Goal: Entertainment & Leisure: Consume media (video, audio)

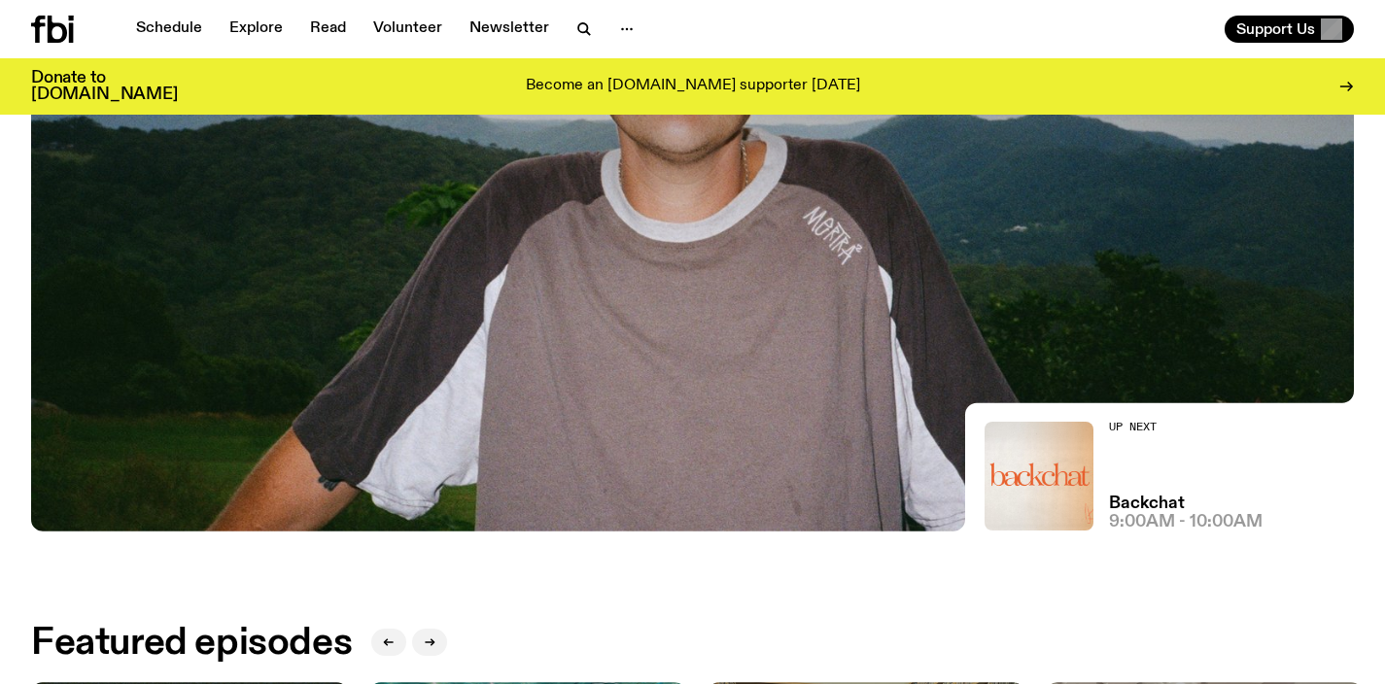
scroll to position [641, 0]
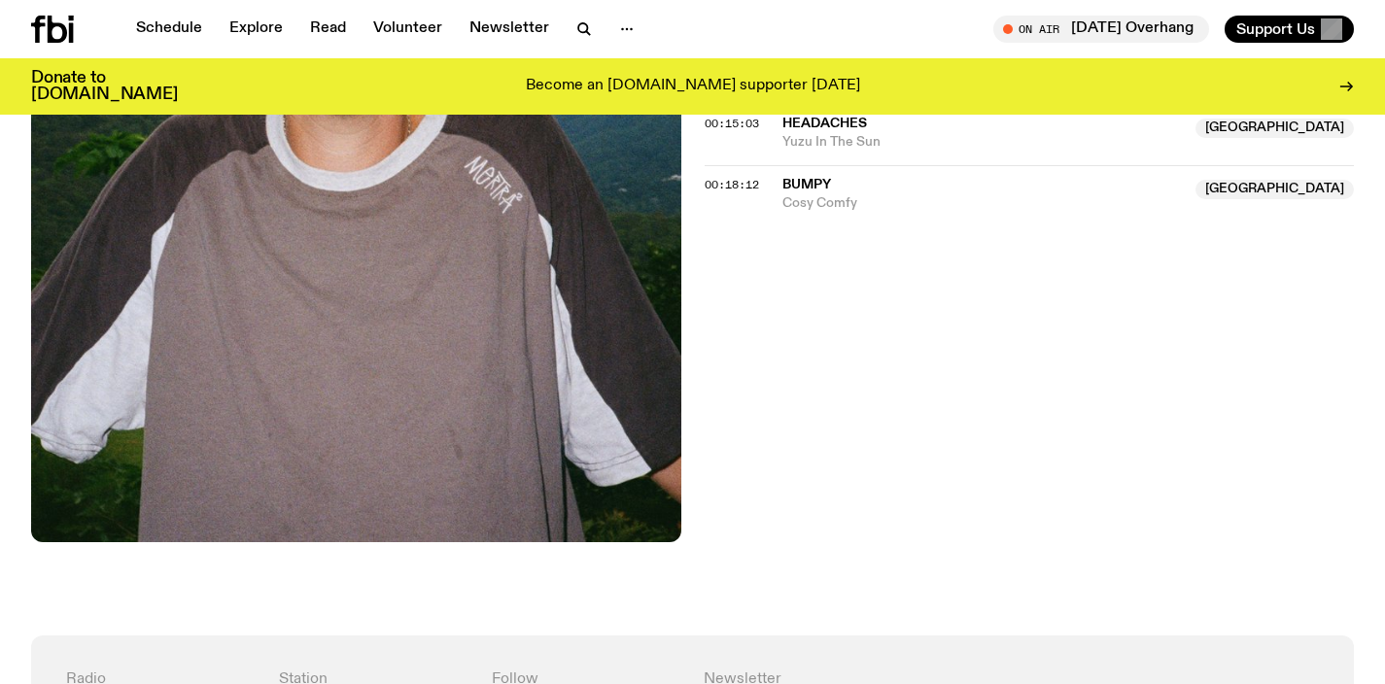
scroll to position [458, 0]
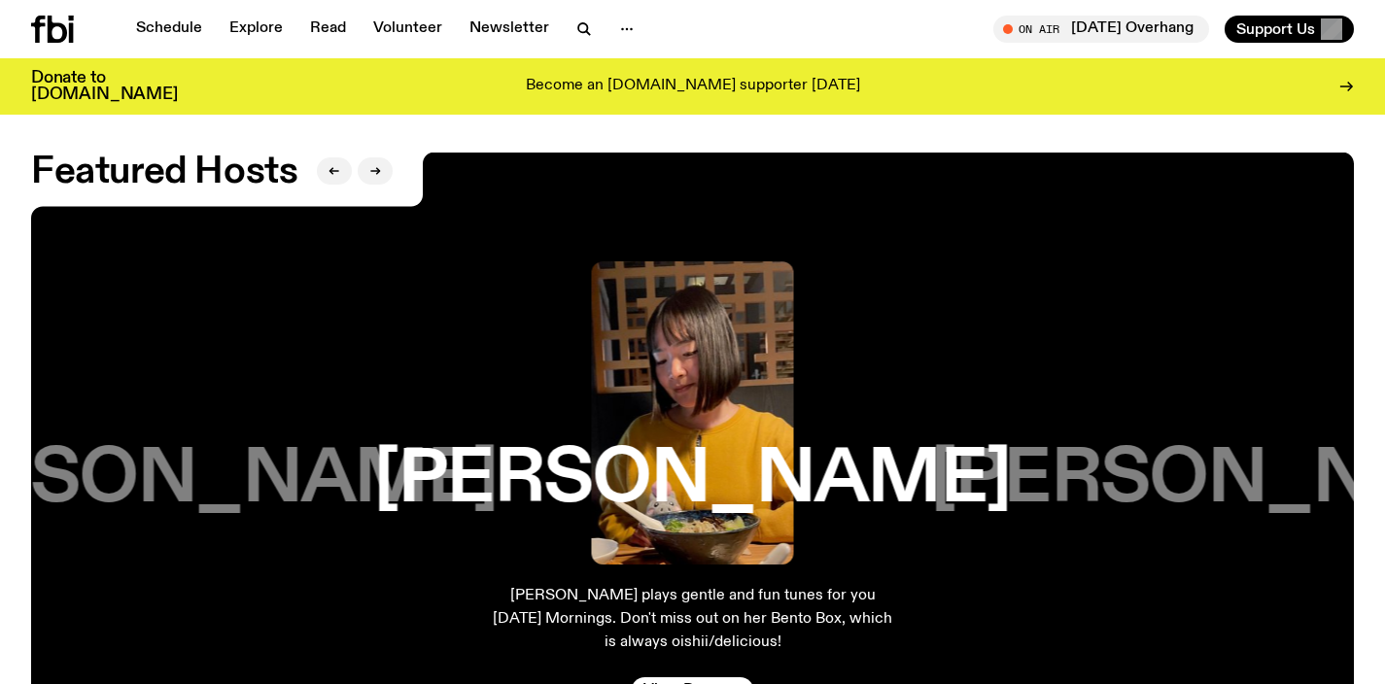
scroll to position [4066, 0]
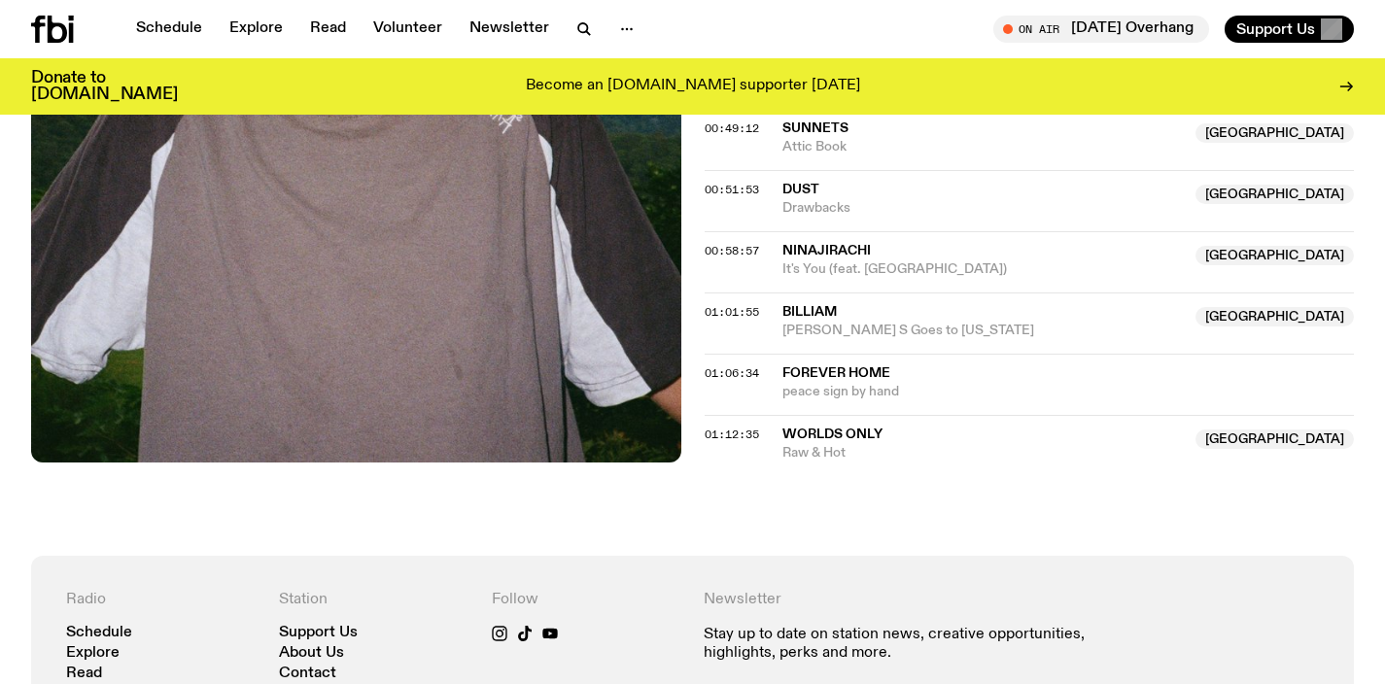
scroll to position [913, 0]
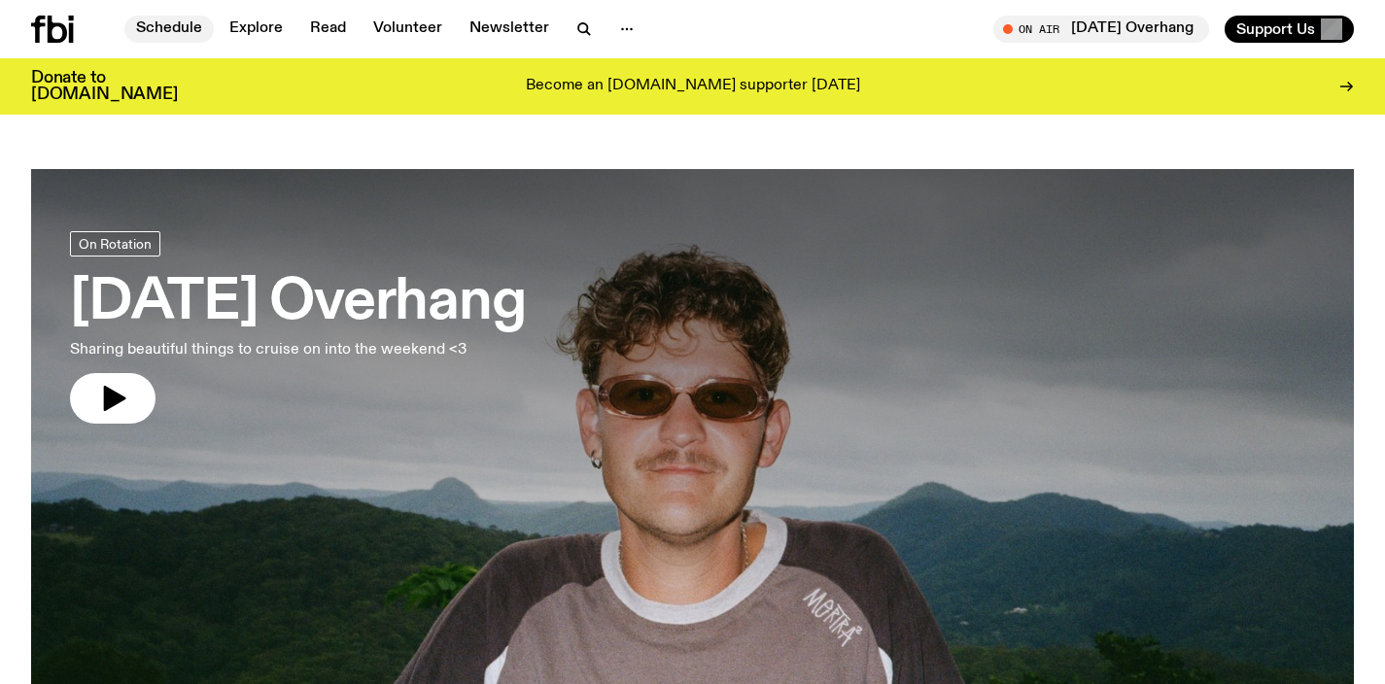
scroll to position [4066, 0]
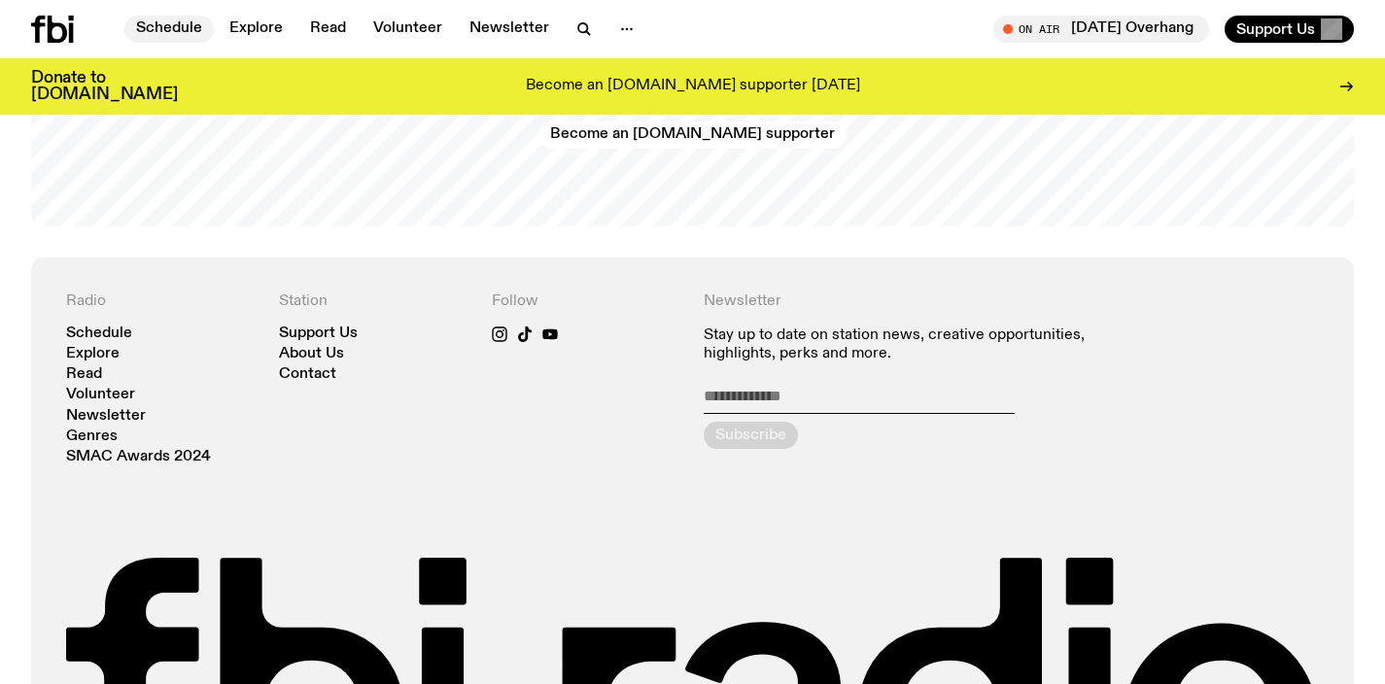
click at [180, 32] on link "Schedule" at bounding box center [168, 29] width 89 height 27
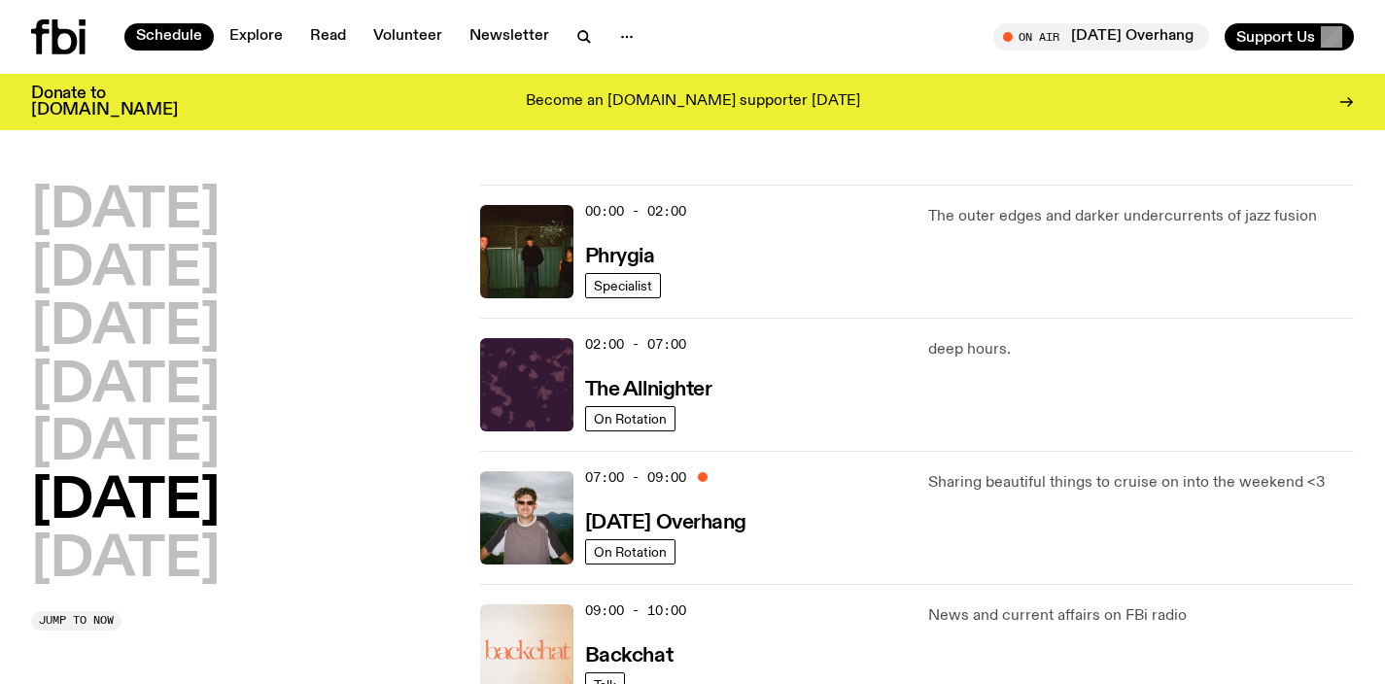
click at [528, 638] on img at bounding box center [526, 651] width 93 height 93
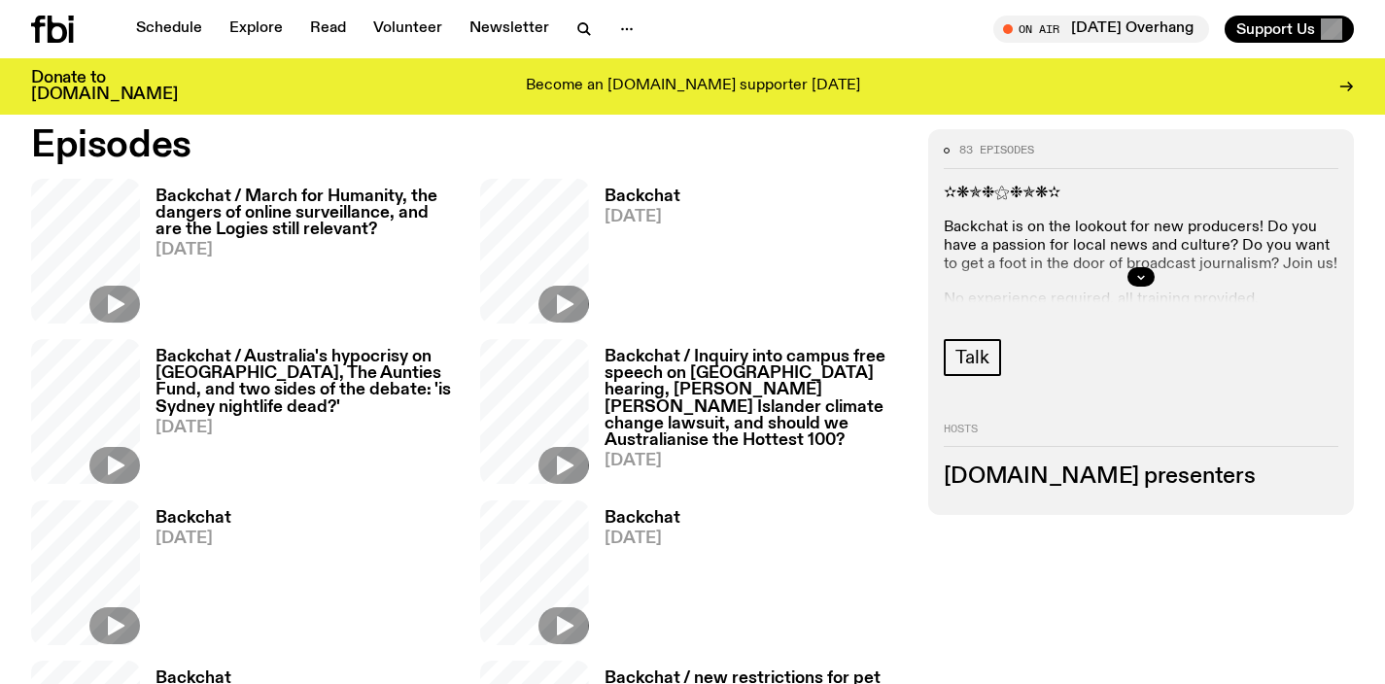
scroll to position [936, 0]
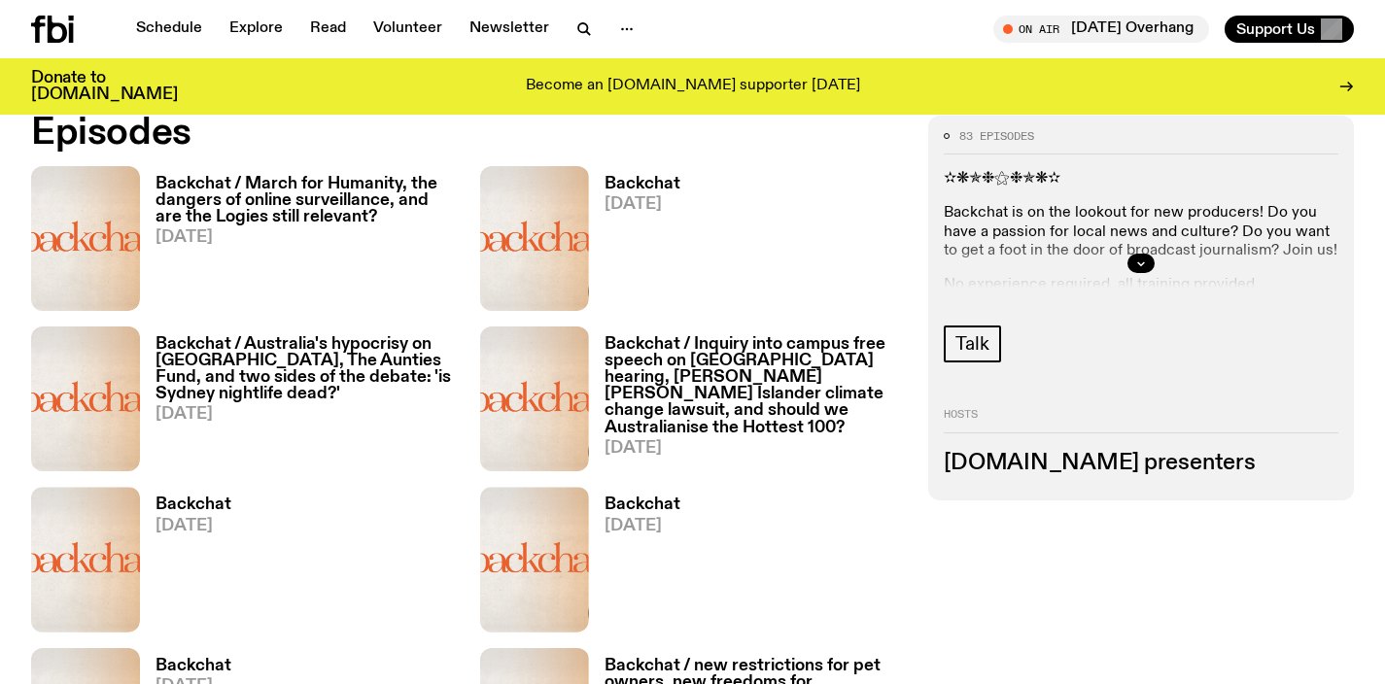
click at [380, 220] on h3 "Backchat / March for Humanity, the dangers of online surveillance, and are the …" at bounding box center [306, 201] width 301 height 50
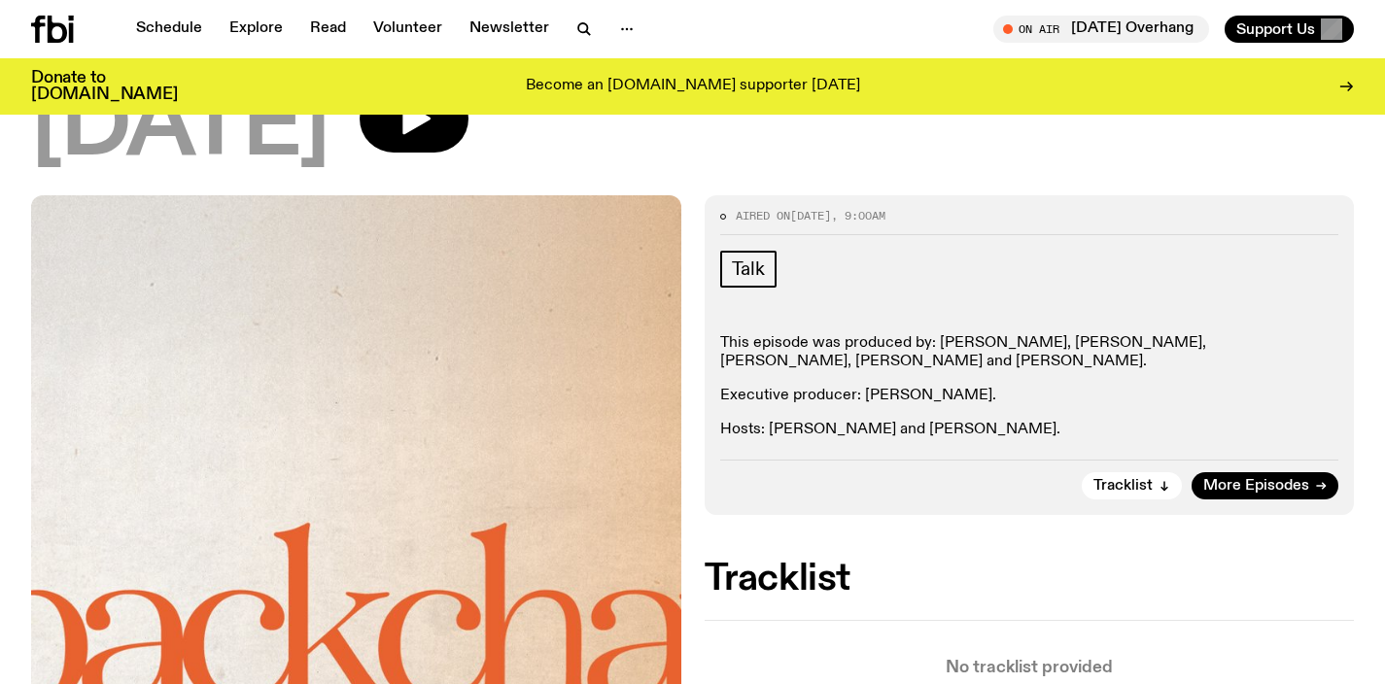
scroll to position [335, 0]
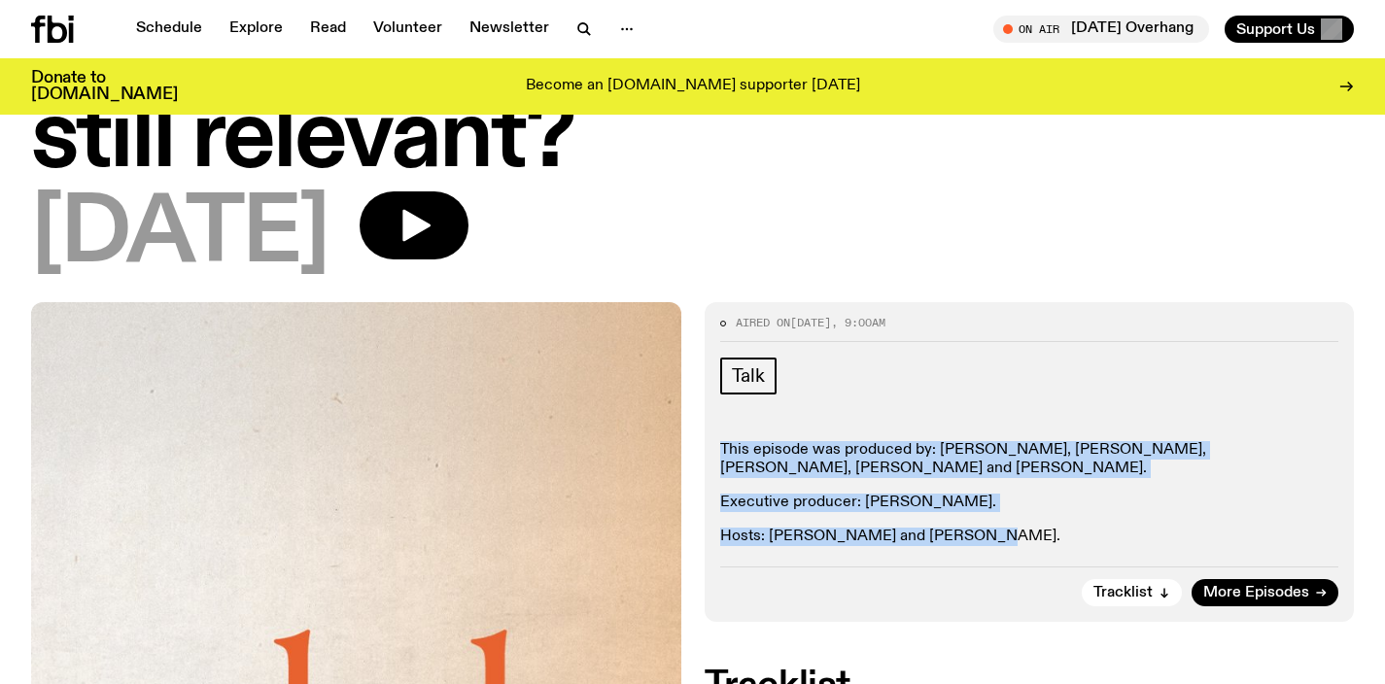
drag, startPoint x: 982, startPoint y: 550, endPoint x: 715, endPoint y: 453, distance: 284.5
click at [715, 453] on div "Aired on 09.08.25 , 9:00am Talk This episode was produced by: Jess D’Souza, Gab…" at bounding box center [1030, 462] width 650 height 320
copy div "This episode was produced by: Jess D’Souza, Gabriella Accaria, Jordan Santander…"
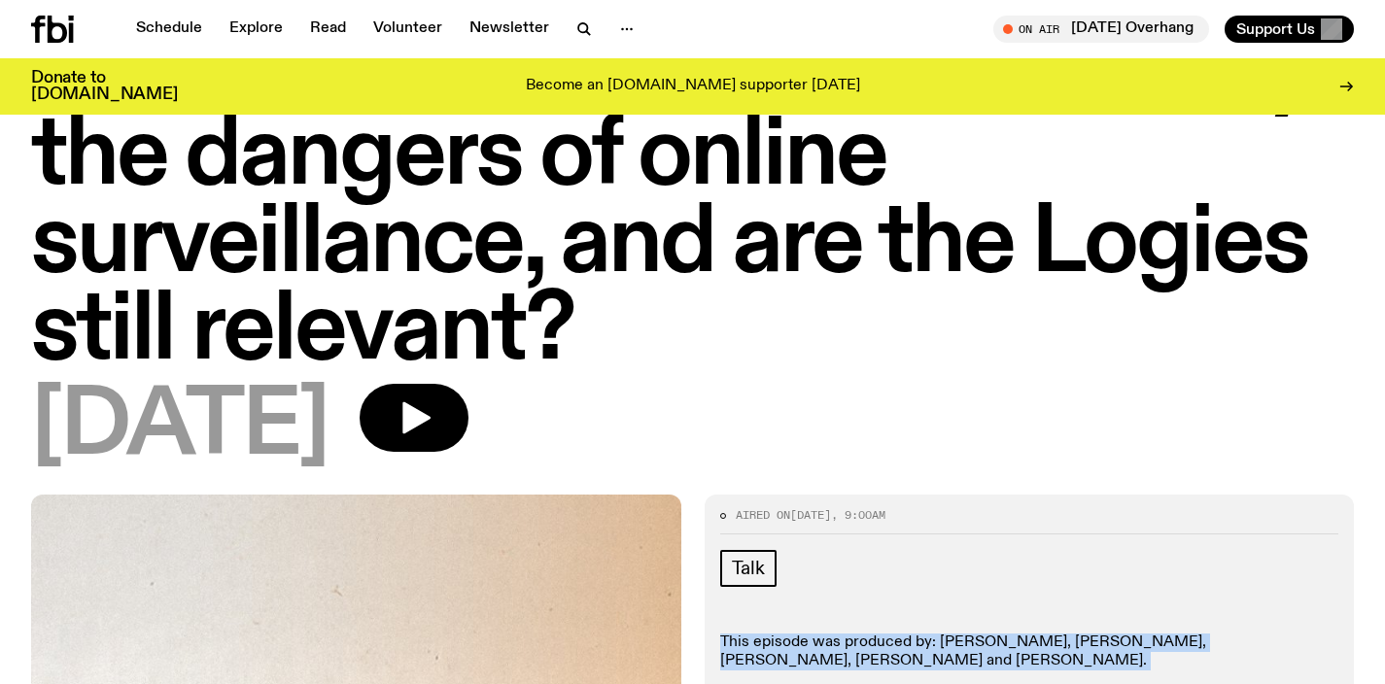
scroll to position [46, 0]
